Goal: Transaction & Acquisition: Purchase product/service

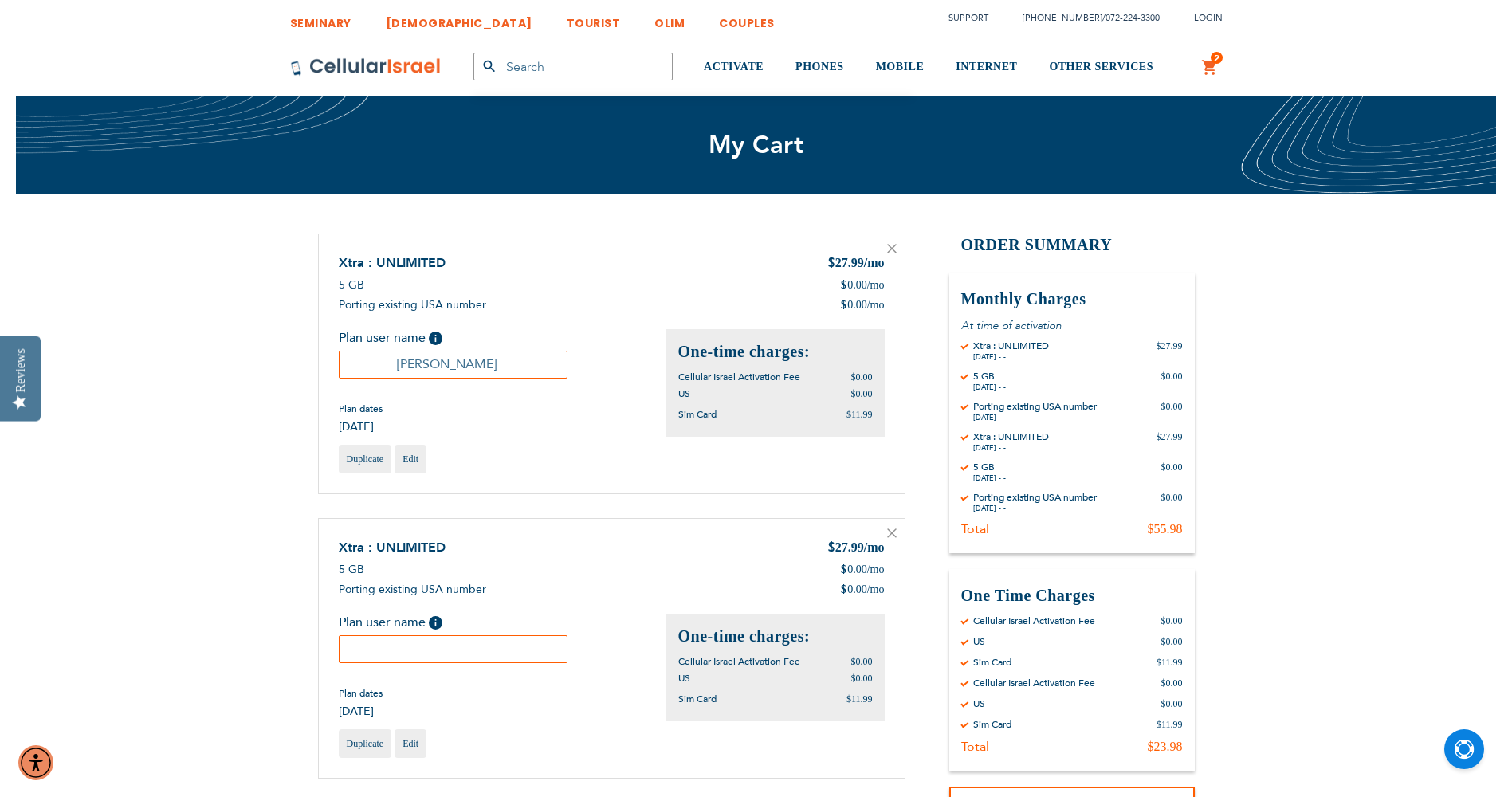
click at [895, 252] on icon at bounding box center [892, 249] width 10 height 10
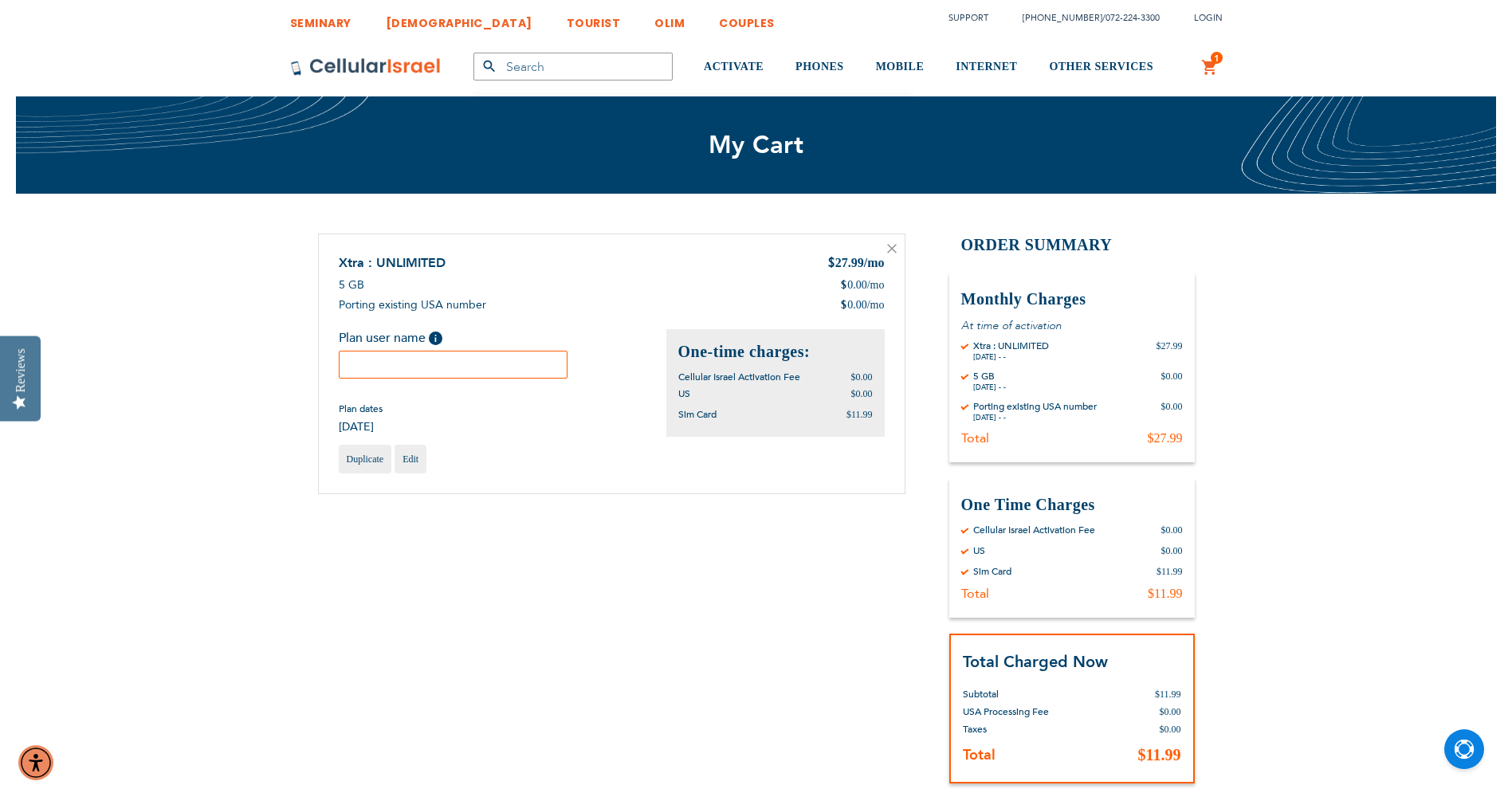
click at [449, 355] on input "text" at bounding box center [453, 364] width 230 height 28
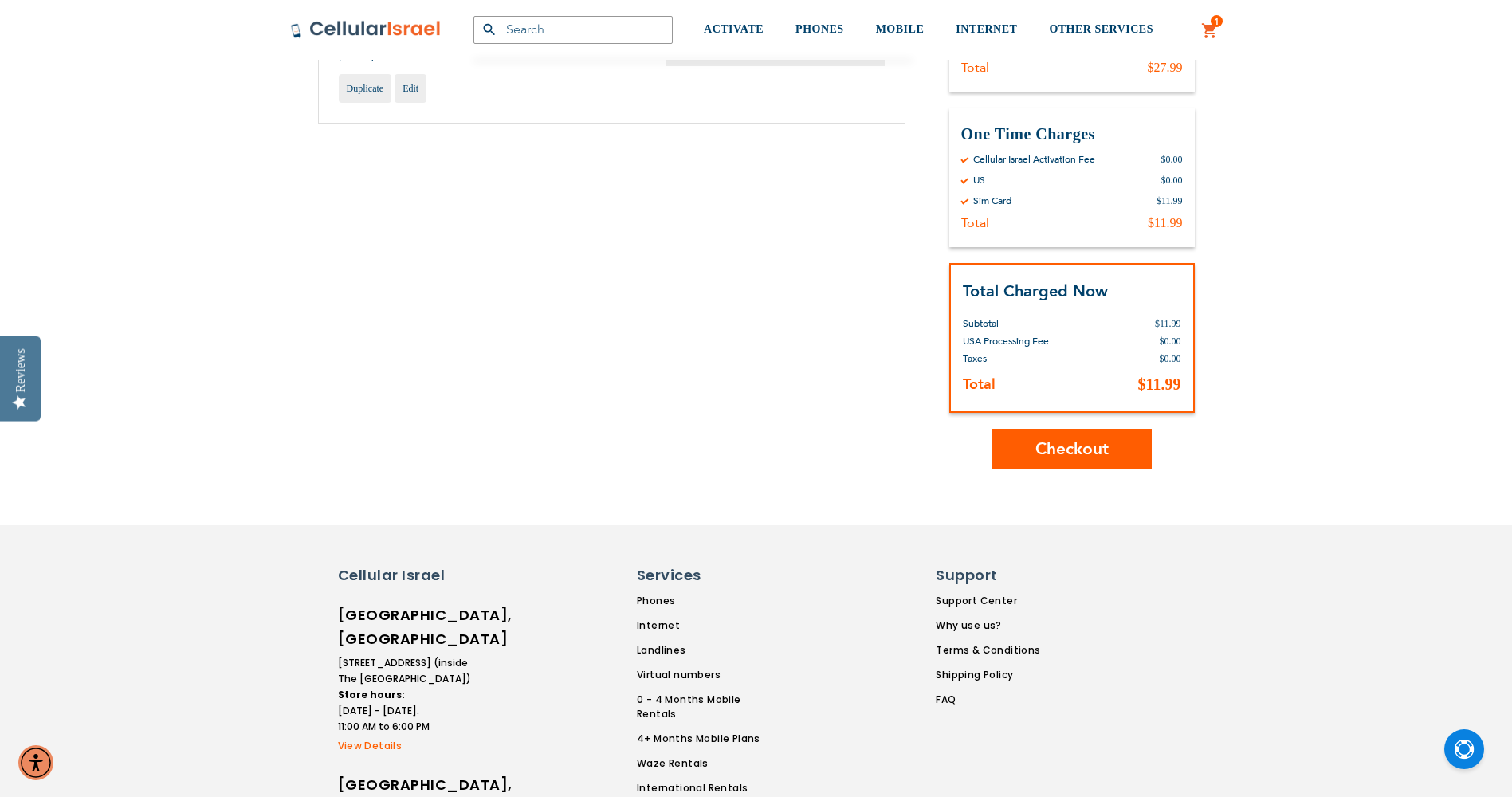
scroll to position [399, 0]
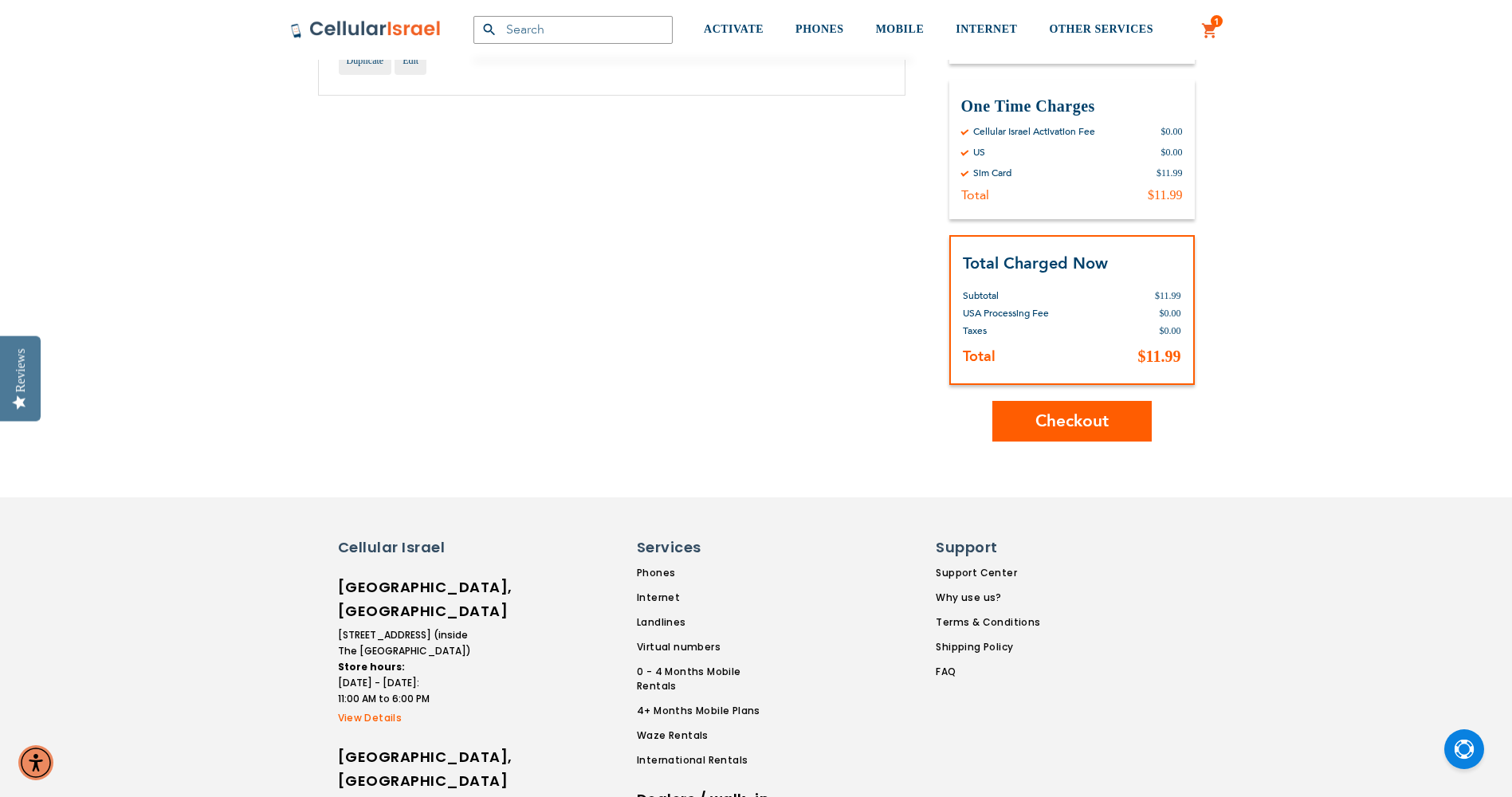
type input "Ben Lichter"
click at [1006, 425] on button "Checkout" at bounding box center [1072, 421] width 159 height 41
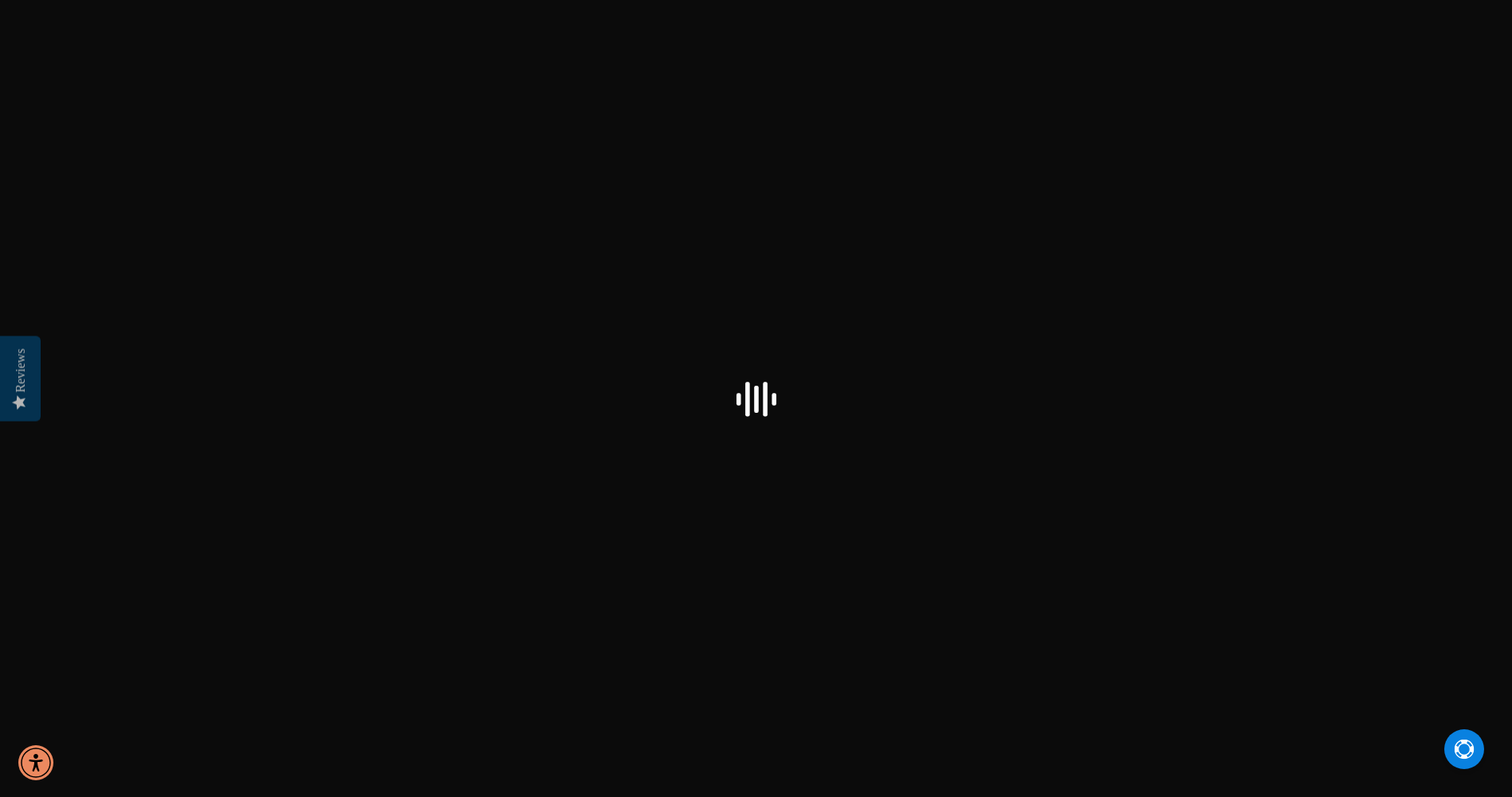
select select "US"
checkbox input "true"
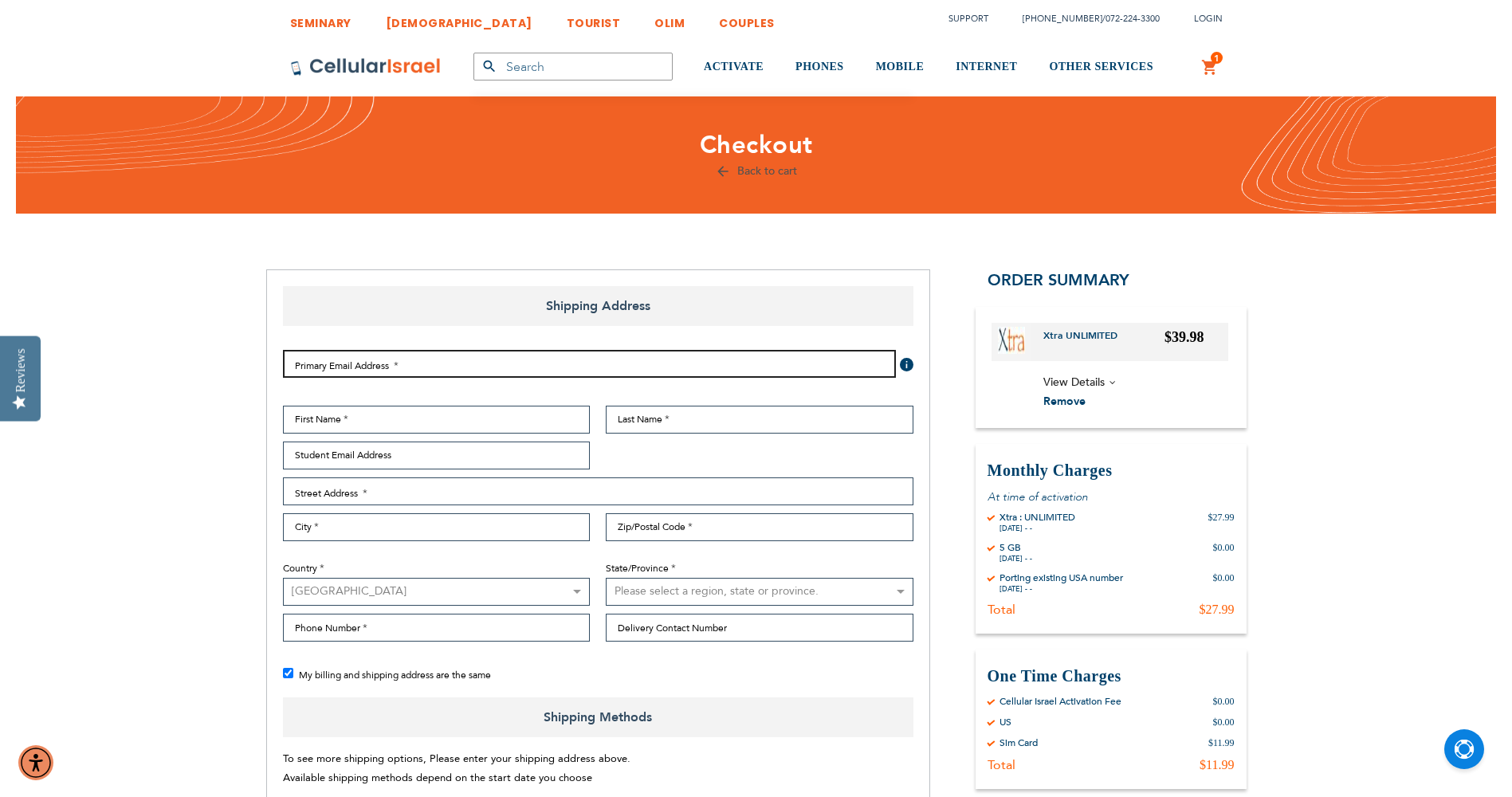
click at [464, 374] on input "Email Address" at bounding box center [589, 364] width 613 height 28
type input "[EMAIL_ADDRESS][DOMAIN_NAME]"
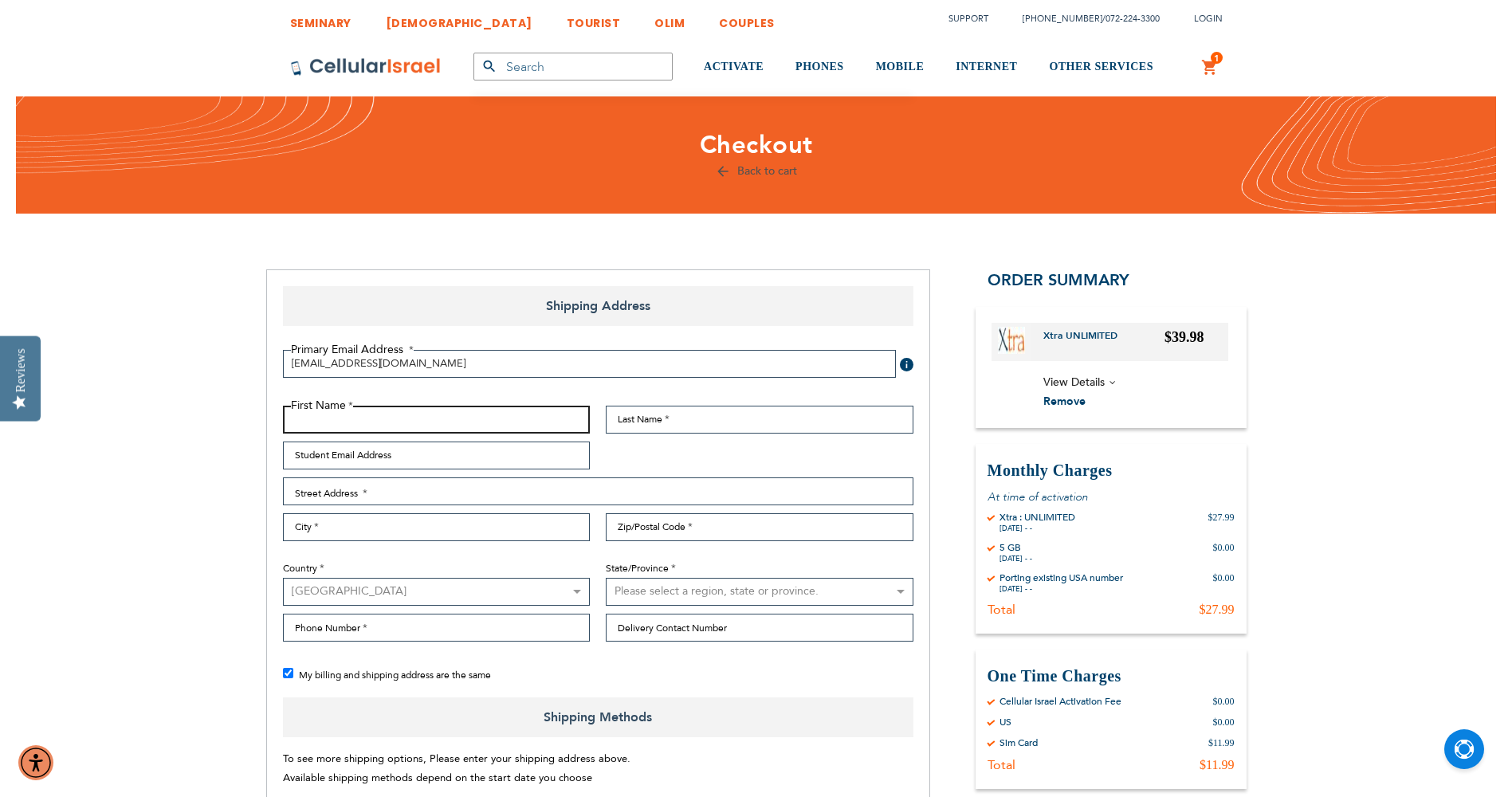
click at [390, 426] on input "First Name" at bounding box center [436, 420] width 308 height 28
type input "Ben"
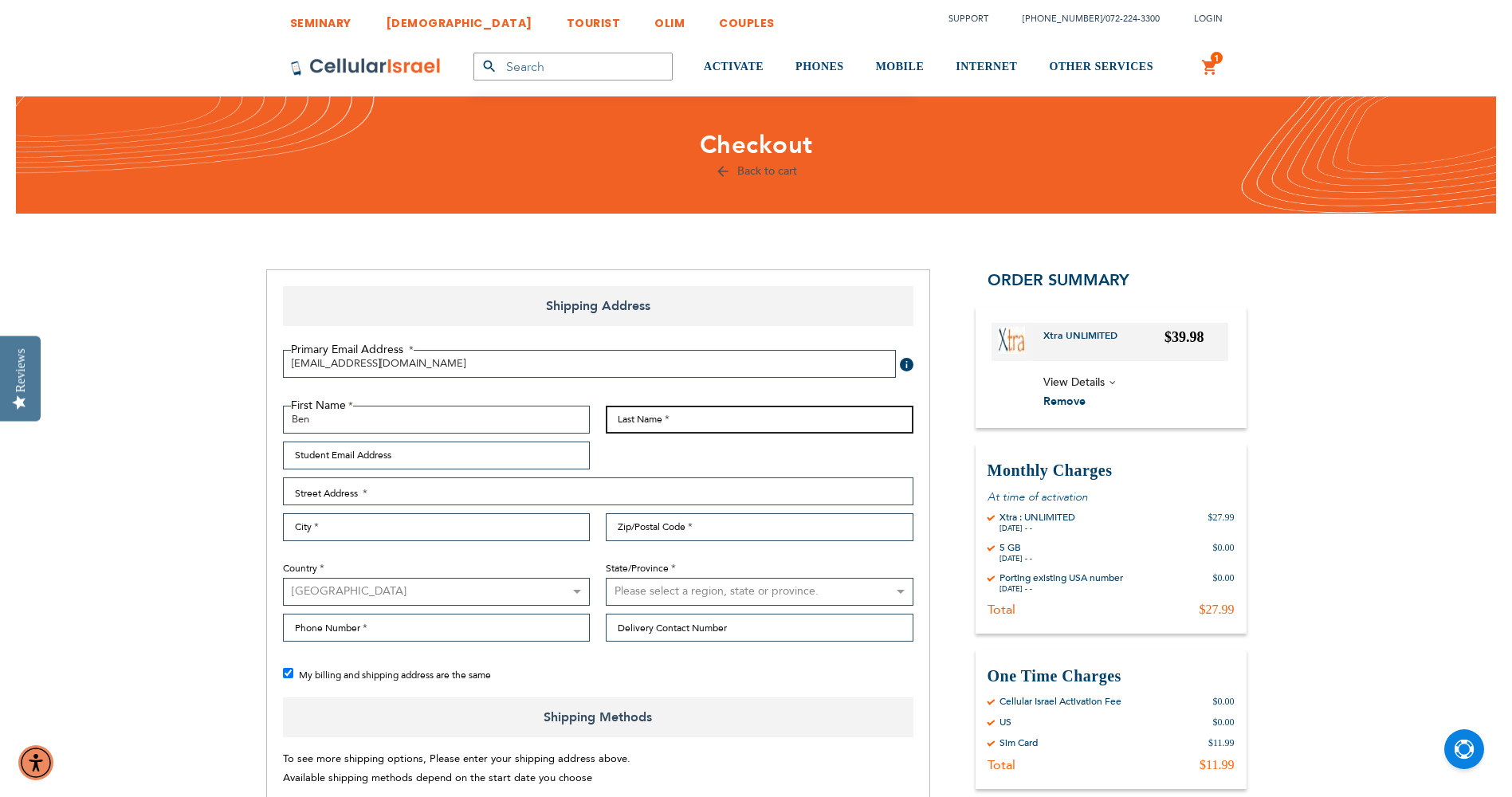
click at [652, 425] on input "Last Name" at bounding box center [759, 420] width 308 height 28
type input "[PERSON_NAME]"
click at [490, 459] on input "Student Email Address" at bounding box center [436, 455] width 308 height 28
type input "[EMAIL_ADDRESS][DOMAIN_NAME]"
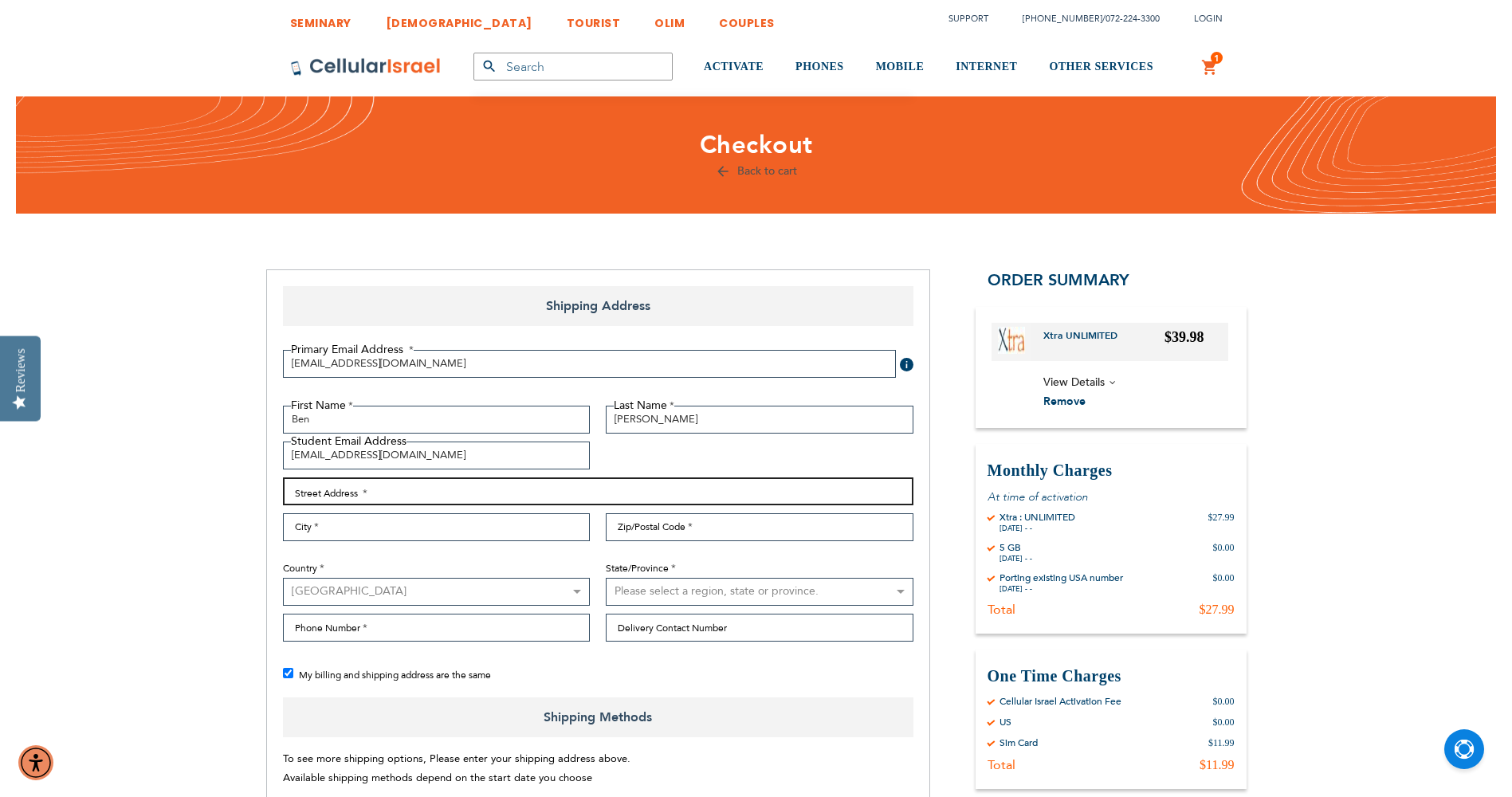
click at [303, 486] on input "Street Address: Line 1" at bounding box center [597, 491] width 630 height 28
type input "[STREET_ADDRESS]"
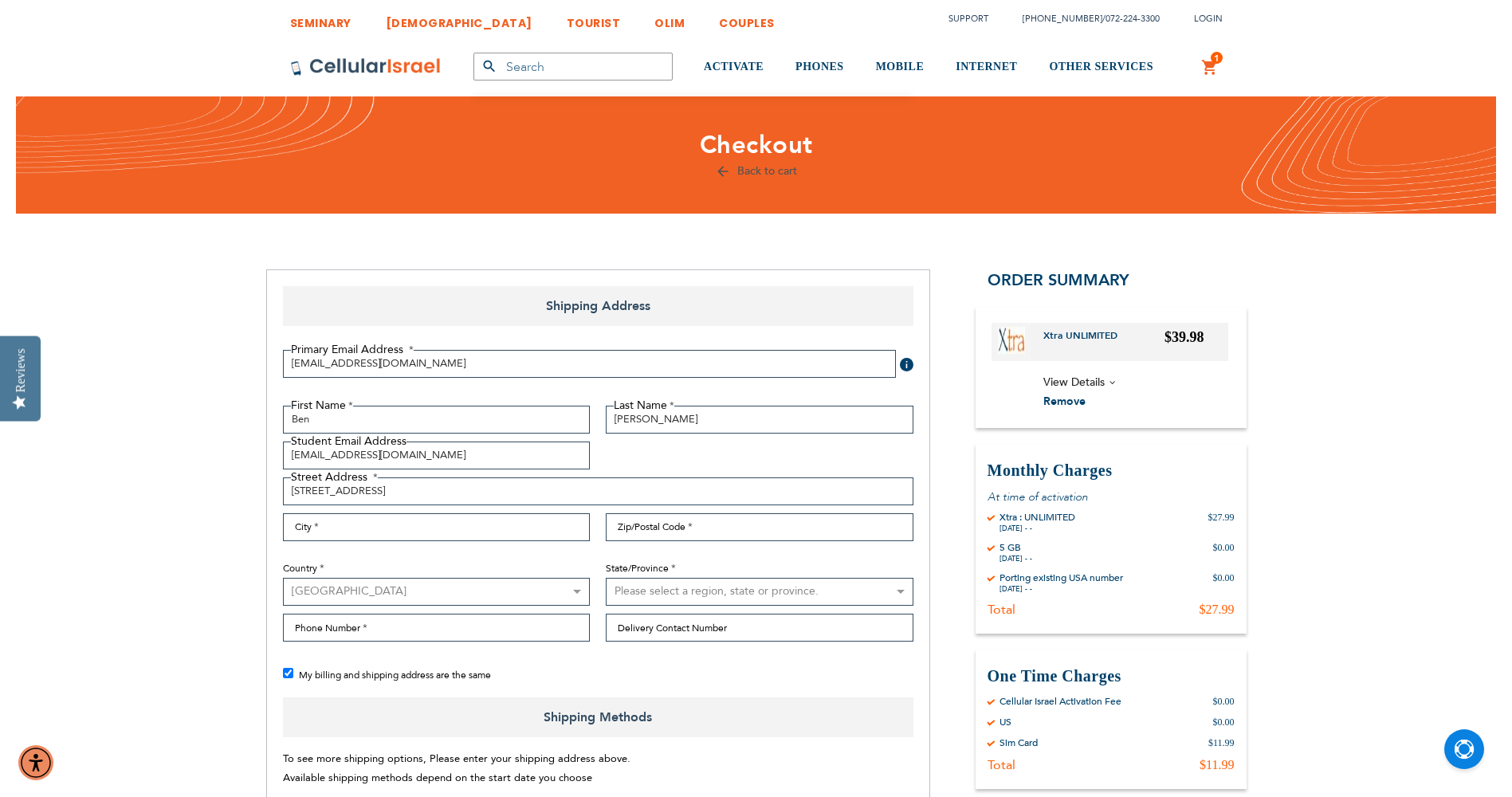
drag, startPoint x: 732, startPoint y: 508, endPoint x: 722, endPoint y: 521, distance: 16.4
click at [732, 508] on div "First Name Ben Last Name Lichter Student Email Address Benlichter36@gmail.com S…" at bounding box center [597, 529] width 646 height 245
click at [491, 539] on input "City" at bounding box center [436, 527] width 308 height 28
type input "[GEOGRAPHIC_DATA]"
click at [650, 528] on input "Zip/Postal Code" at bounding box center [759, 527] width 308 height 28
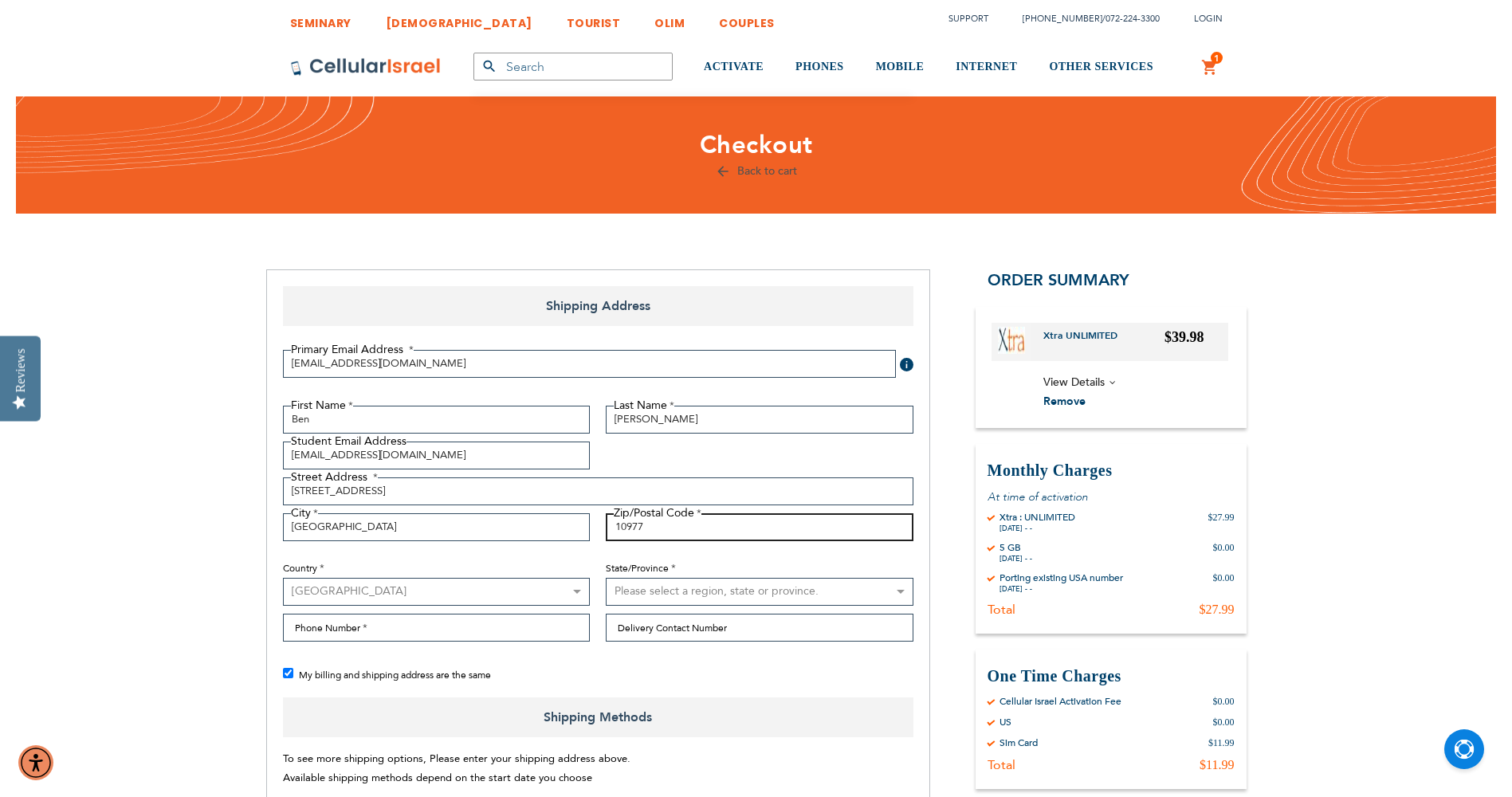
type input "10977"
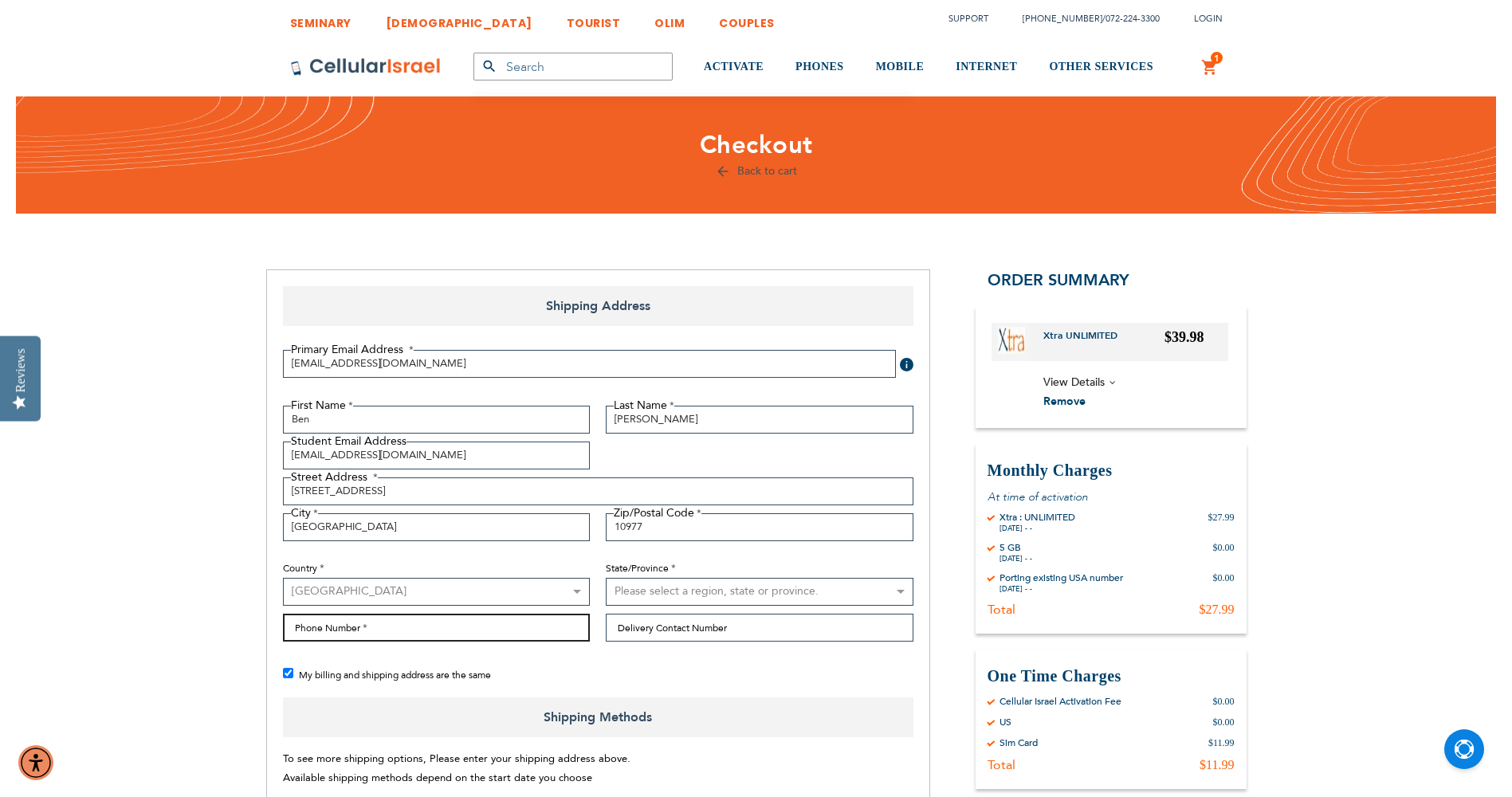
click at [515, 614] on input "Phone Number" at bounding box center [436, 627] width 308 height 28
type input "8454993090"
click at [759, 596] on select "Please select a region, state or province. Alabama Alaska American Samoa Arizon…" at bounding box center [759, 592] width 308 height 28
select select "43"
click at [605, 578] on select "Please select a region, state or province. Alabama Alaska American Samoa Arizon…" at bounding box center [759, 592] width 308 height 28
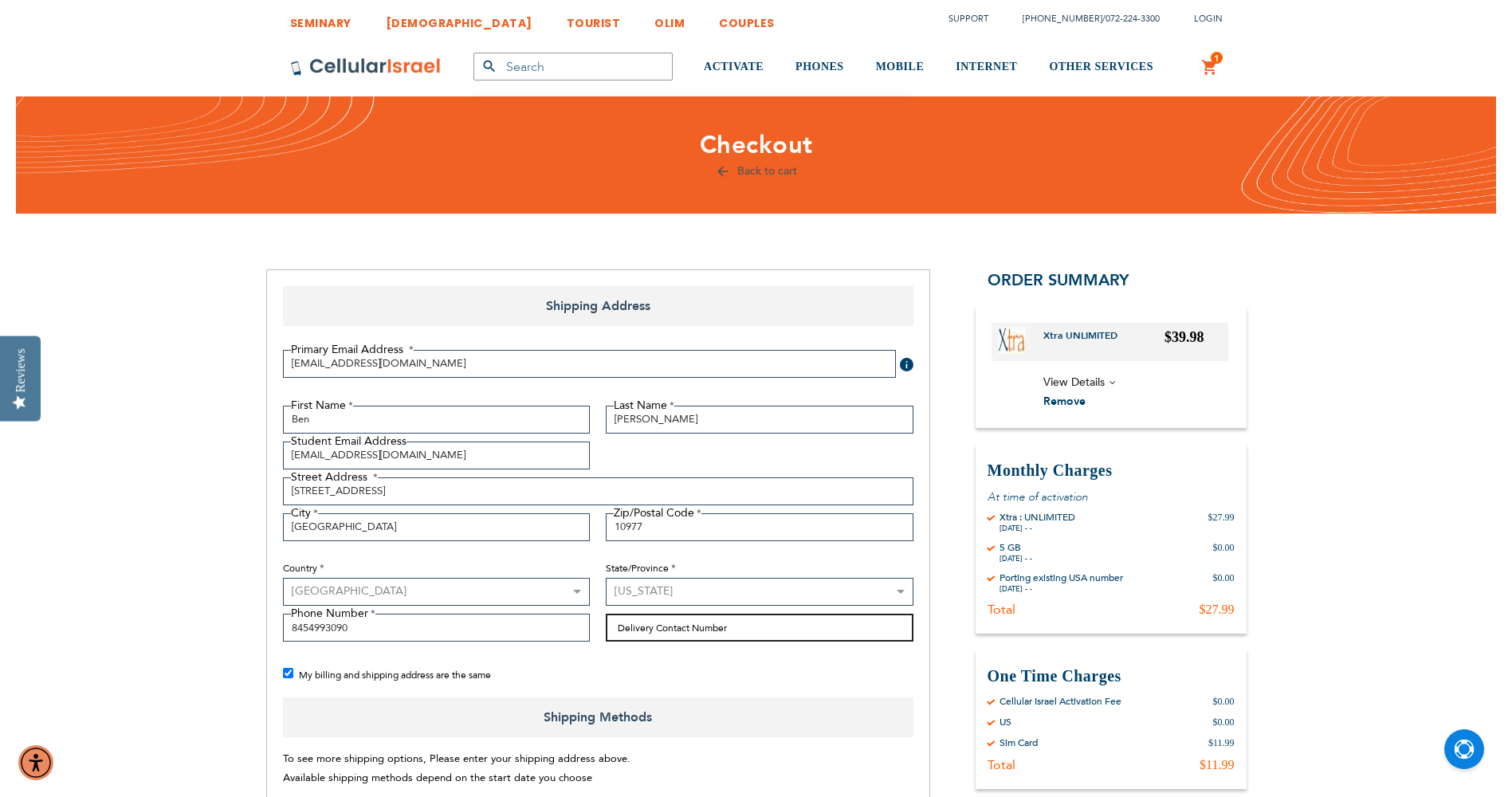
click at [644, 628] on input "Delivery Contact Number" at bounding box center [759, 627] width 308 height 28
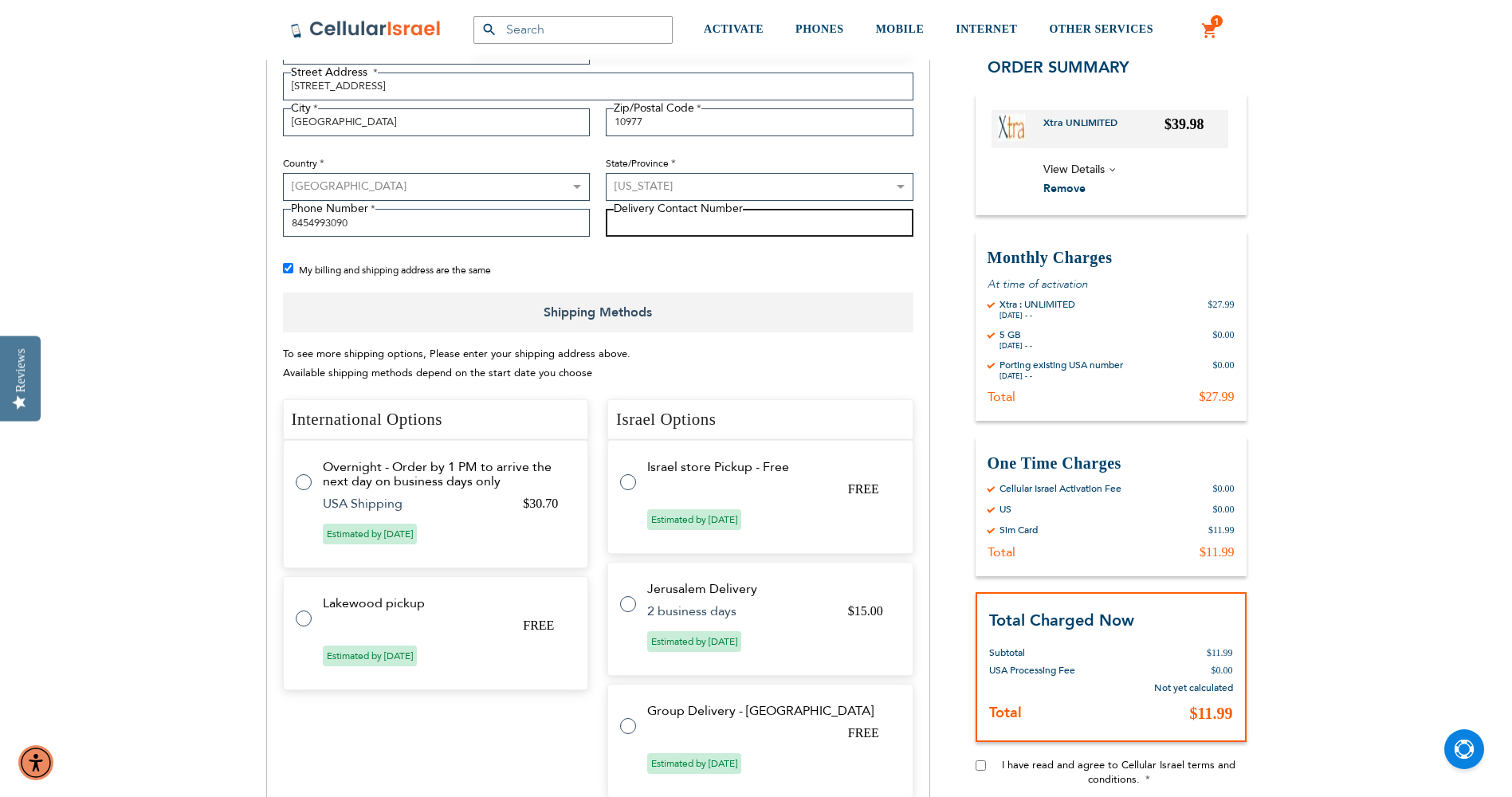
scroll to position [399, 0]
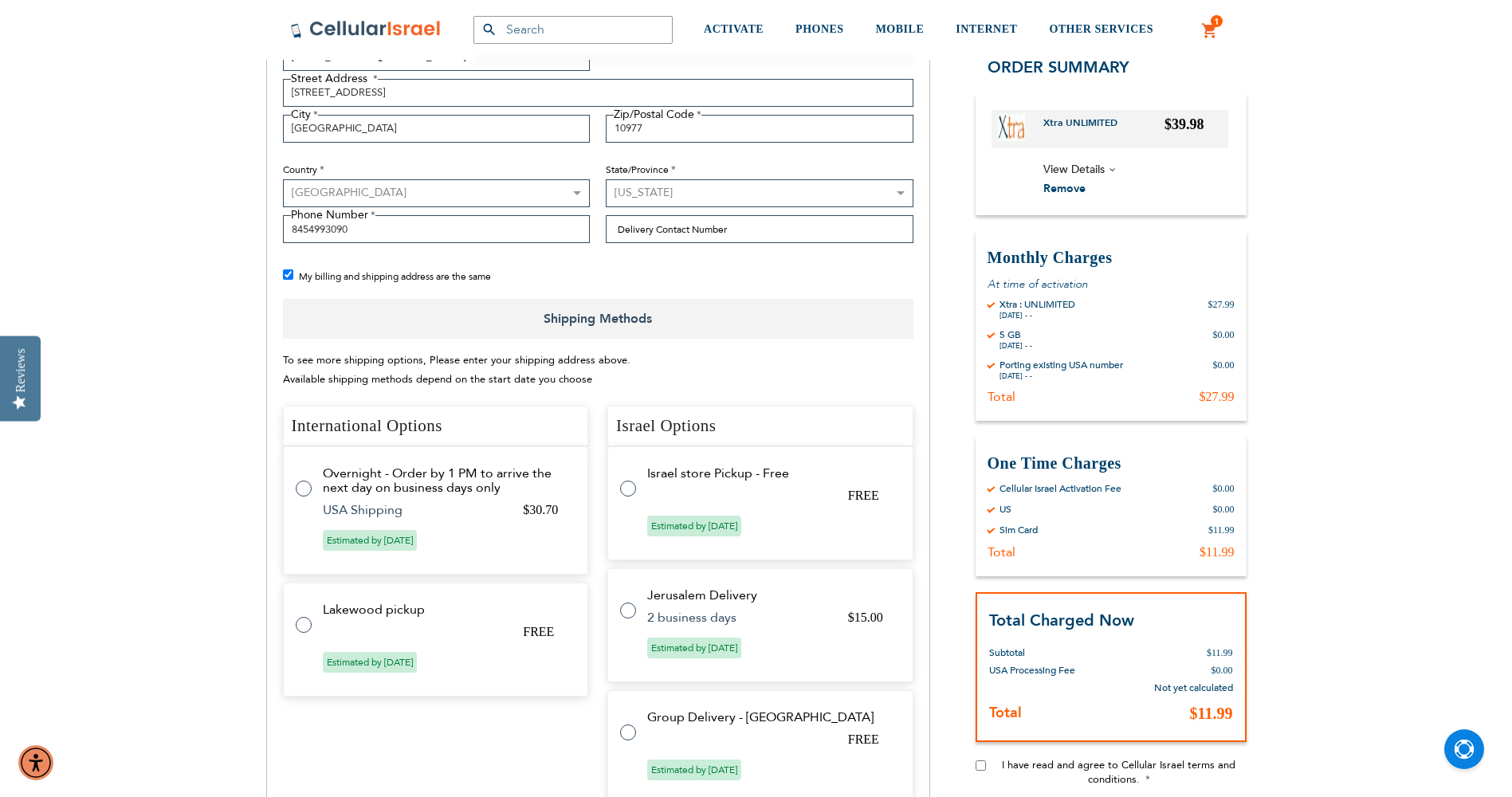
click at [312, 628] on tr "Lakewood pickup FREE Estimated by Aug 13th, 2025" at bounding box center [436, 640] width 306 height 114
radio input "true"
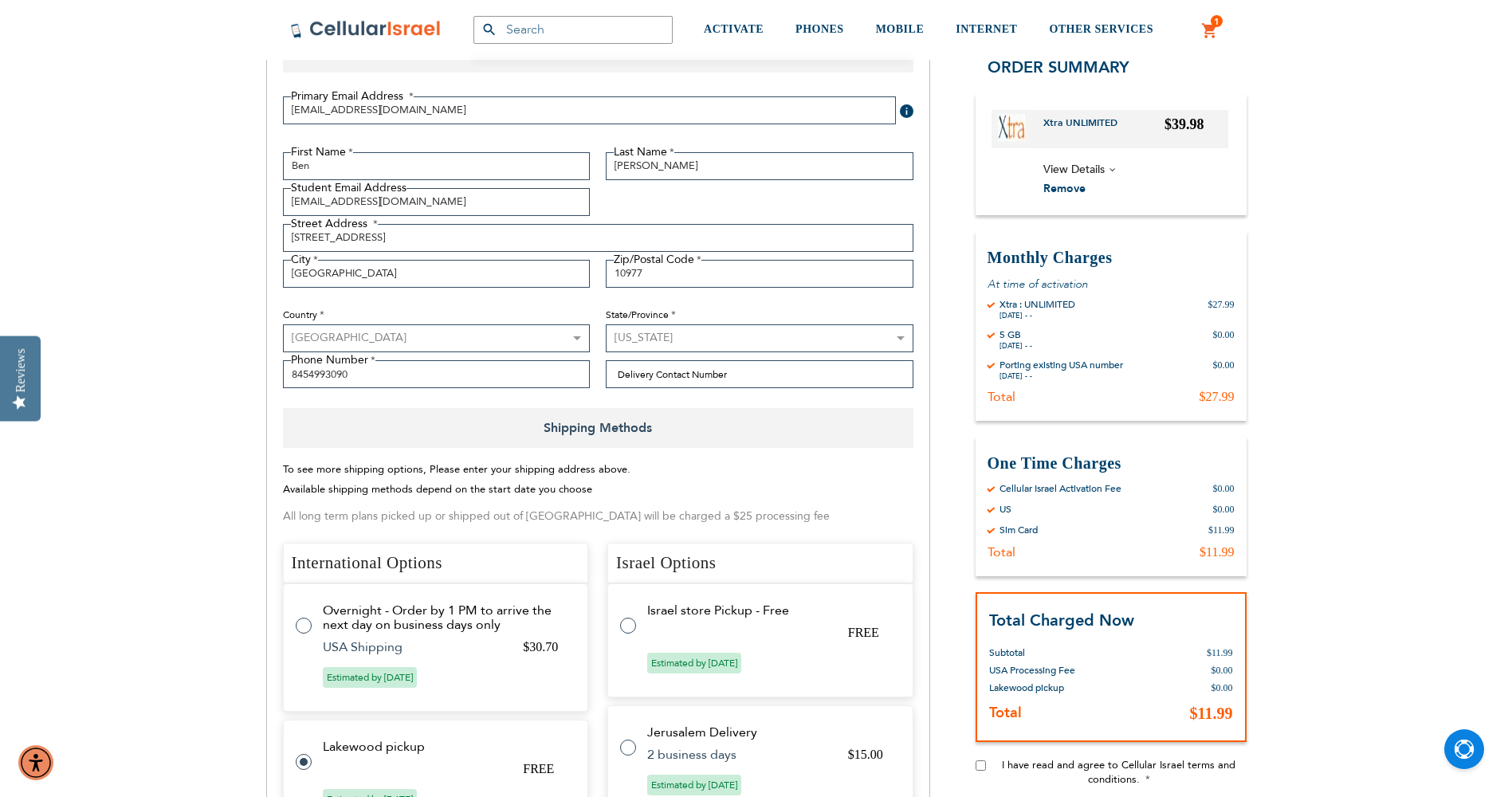
scroll to position [0, 0]
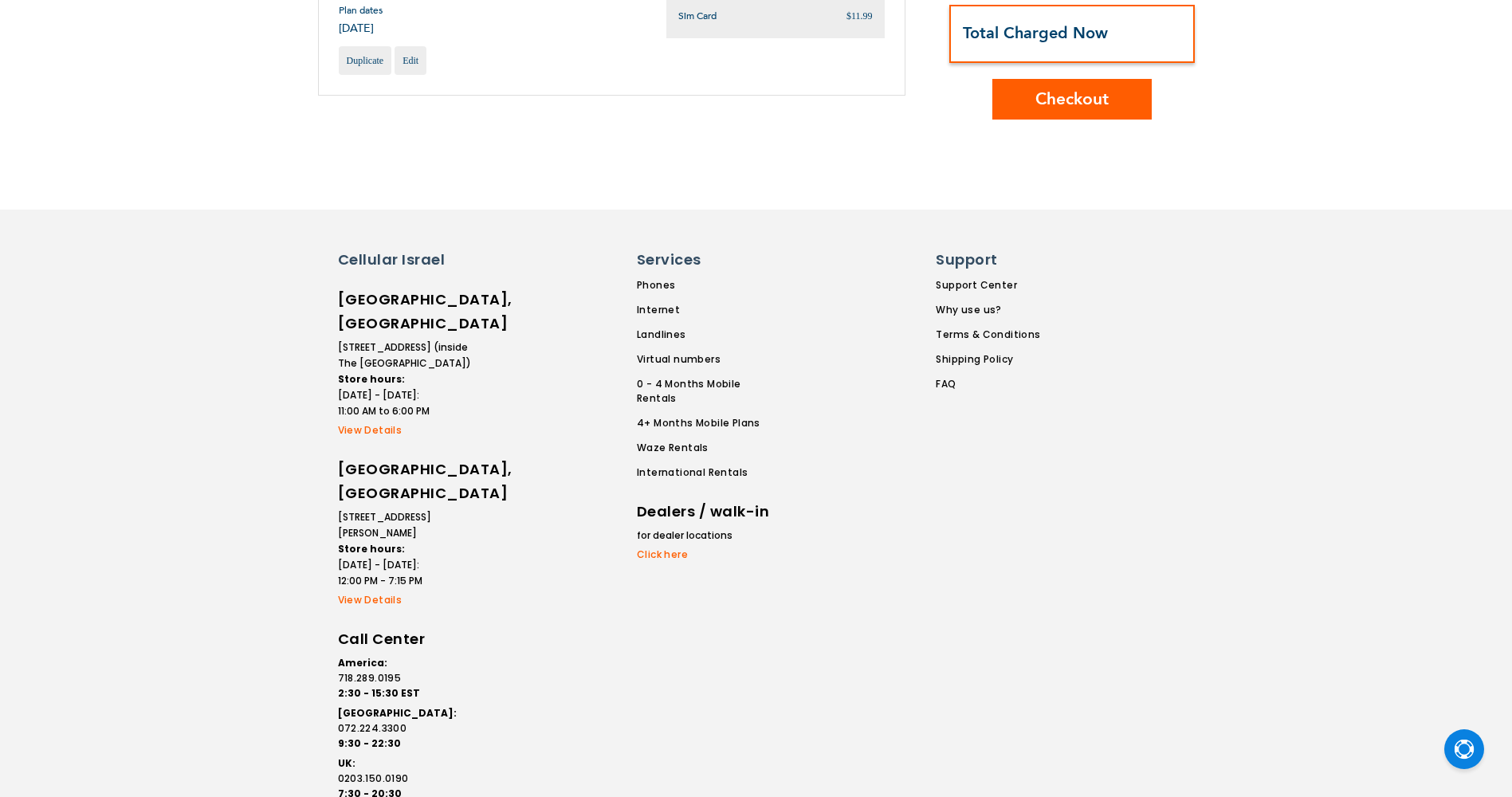
scroll to position [399, 0]
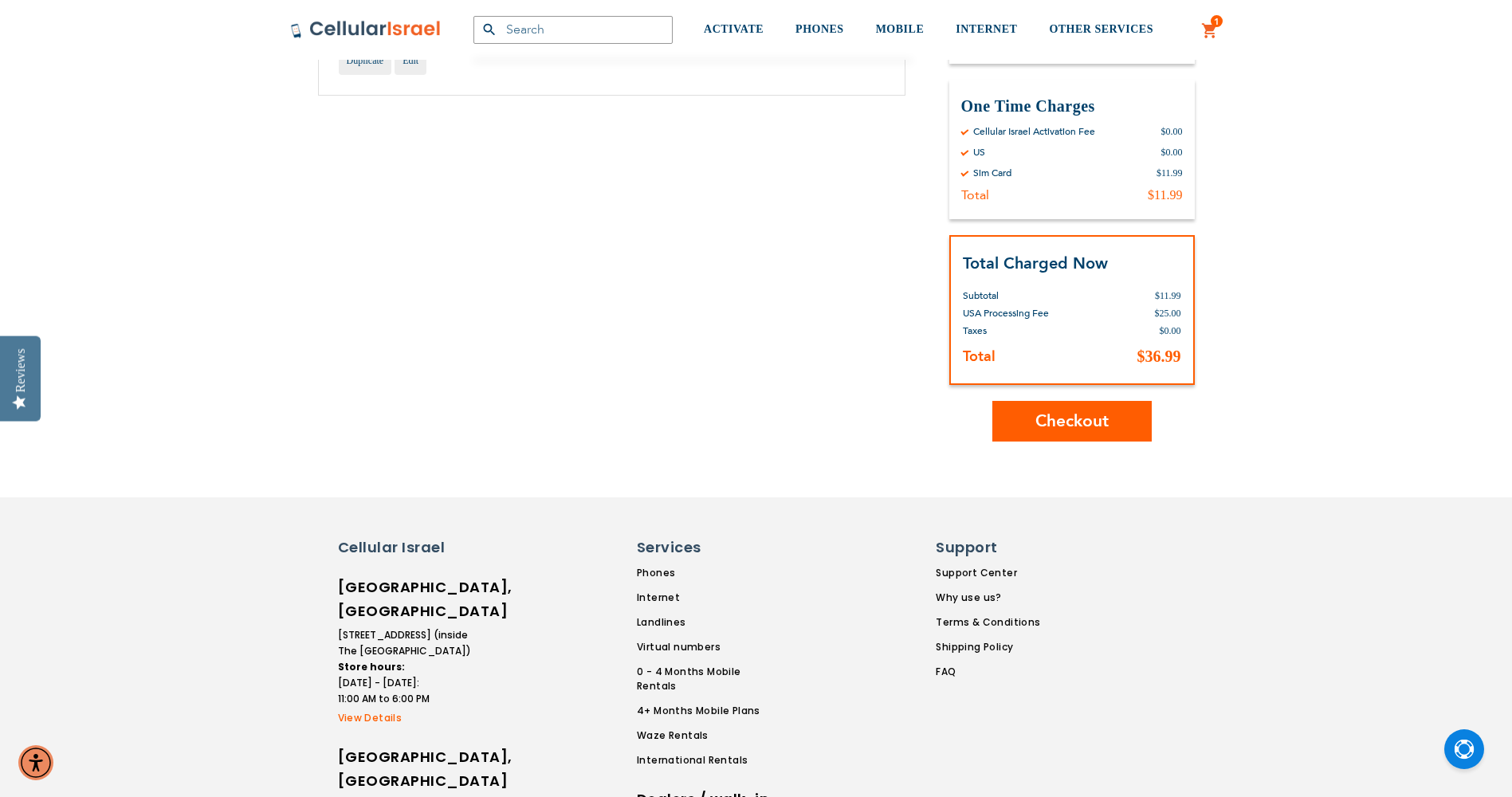
click at [1104, 414] on span "Checkout" at bounding box center [1072, 421] width 74 height 23
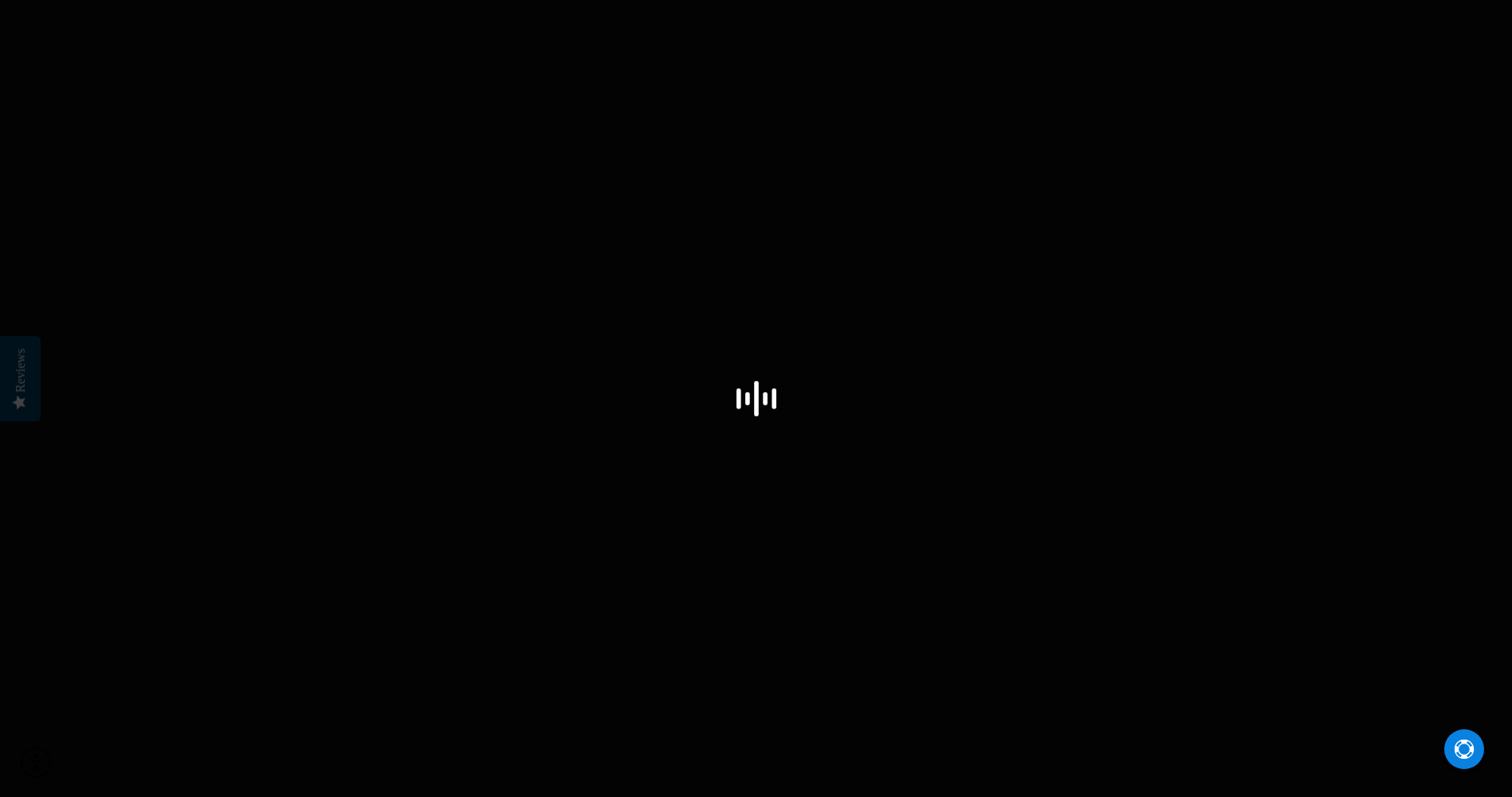
select select "US"
select select "43"
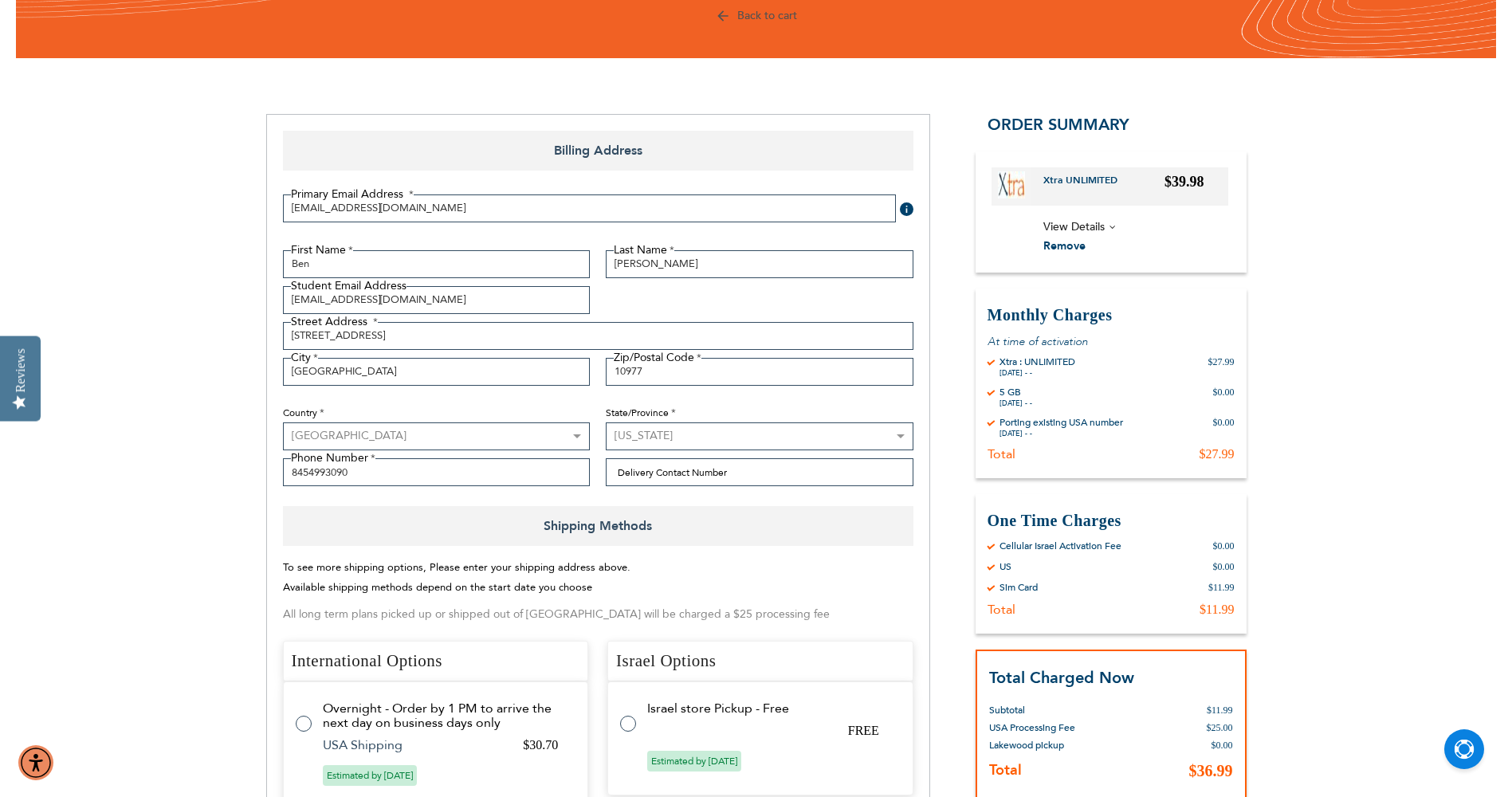
scroll to position [399, 0]
